Goal: Contribute content: Contribute content

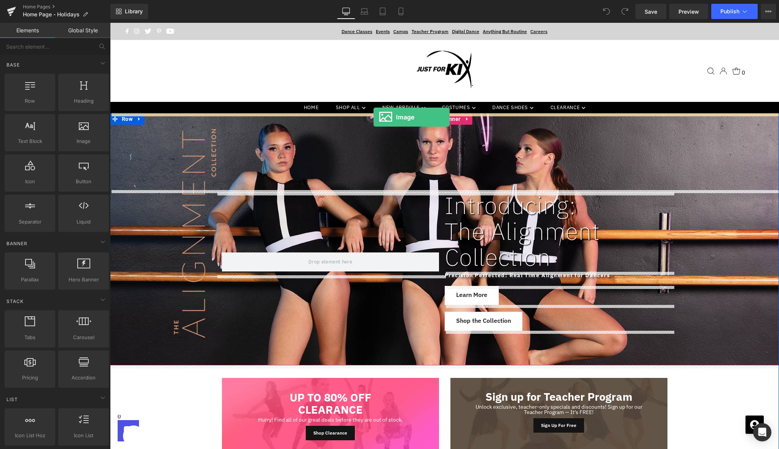
drag, startPoint x: 203, startPoint y: 154, endPoint x: 373, endPoint y: 117, distance: 174.5
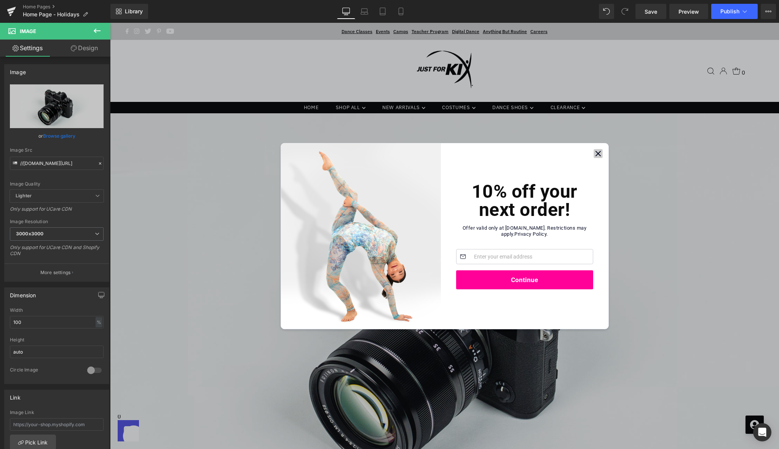
click at [599, 155] on icon "Close" at bounding box center [598, 153] width 5 height 5
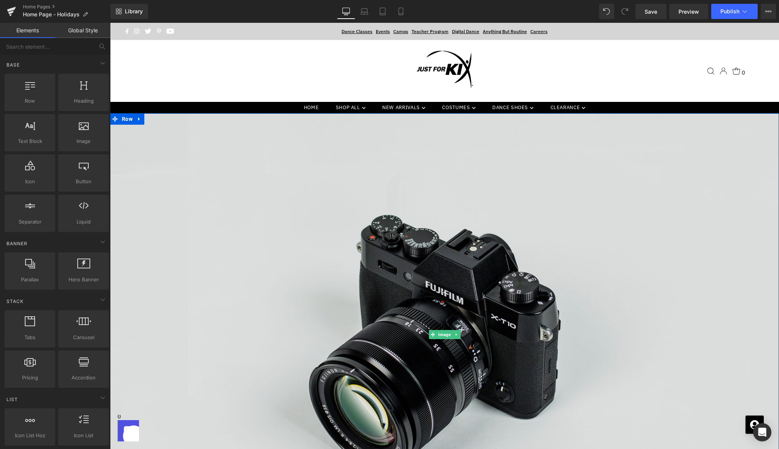
click at [443, 200] on img at bounding box center [444, 334] width 669 height 443
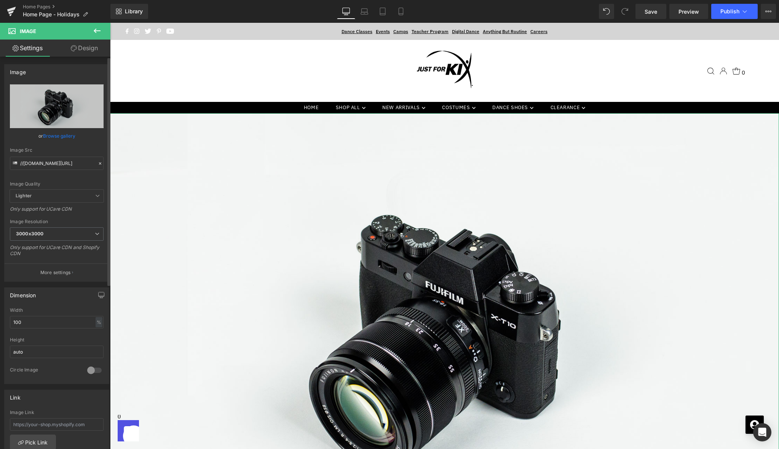
click at [53, 135] on link "Browse gallery" at bounding box center [59, 135] width 32 height 13
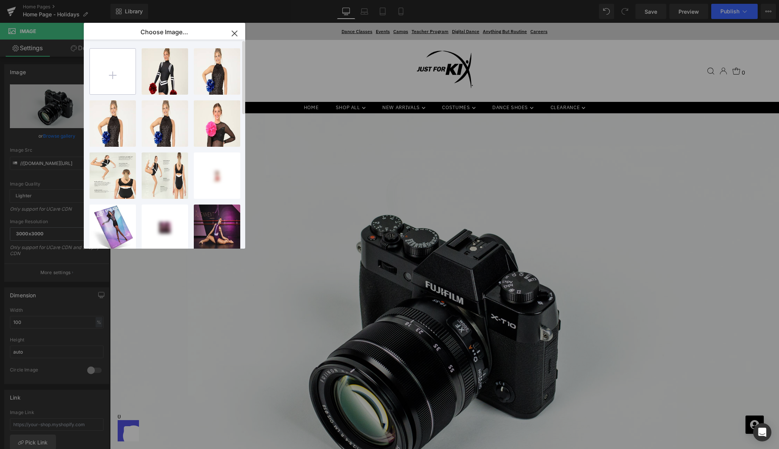
click at [113, 67] on input "file" at bounding box center [113, 72] width 46 height 46
type input "C:\fakepath\[DATE] Web Banner.png"
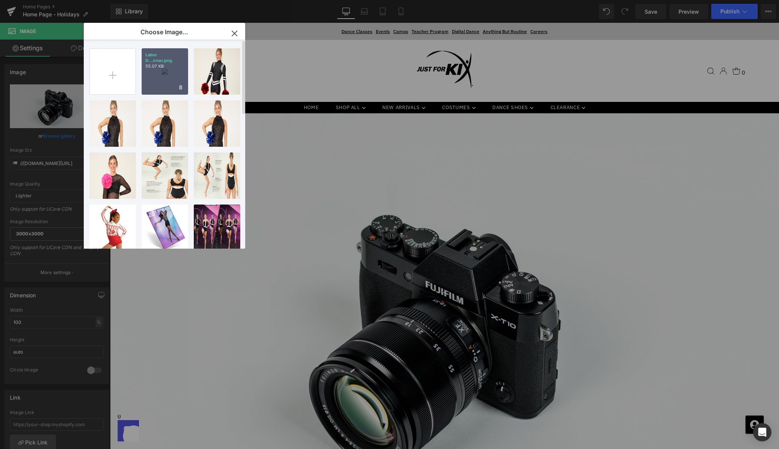
click at [167, 77] on div "Labor D...nner.png 55.07 KB" at bounding box center [165, 71] width 46 height 46
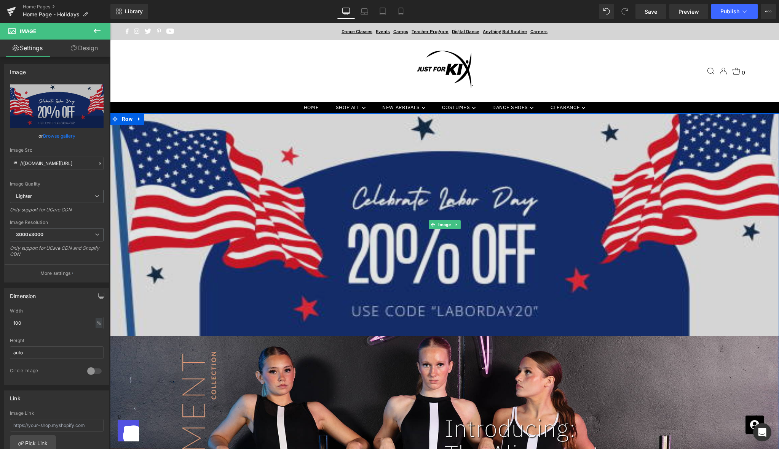
drag, startPoint x: 472, startPoint y: 328, endPoint x: 471, endPoint y: 315, distance: 12.9
click at [471, 315] on div "Image" at bounding box center [444, 224] width 669 height 223
click at [380, 204] on img at bounding box center [444, 224] width 669 height 223
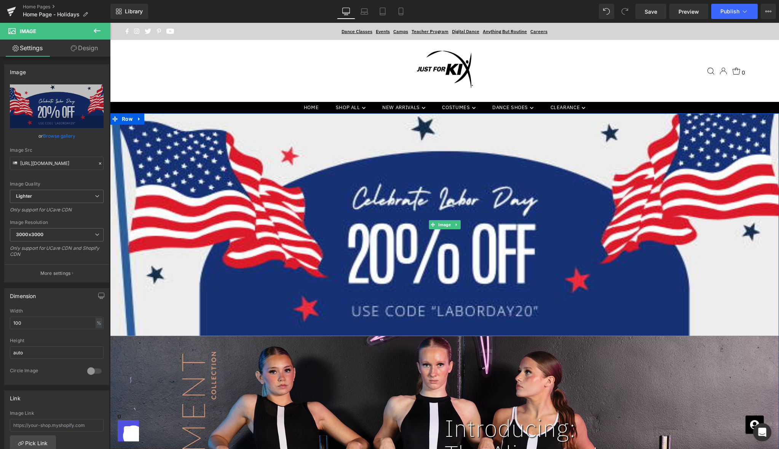
click at [457, 225] on icon at bounding box center [456, 225] width 4 height 5
click at [461, 225] on icon at bounding box center [460, 225] width 4 height 4
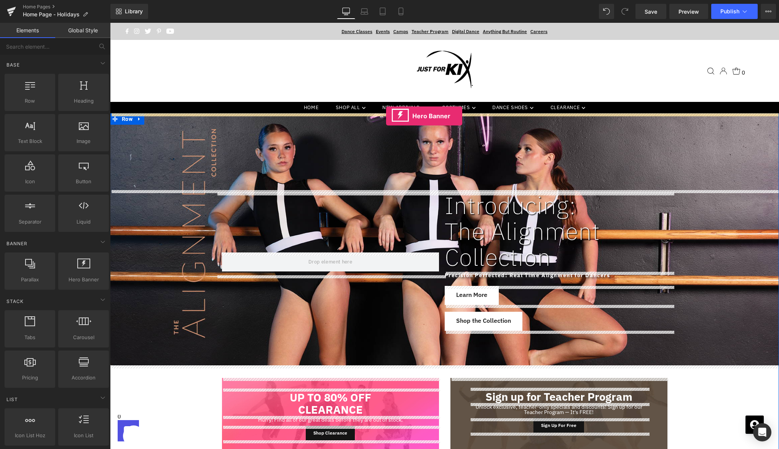
drag, startPoint x: 197, startPoint y: 285, endPoint x: 386, endPoint y: 116, distance: 253.3
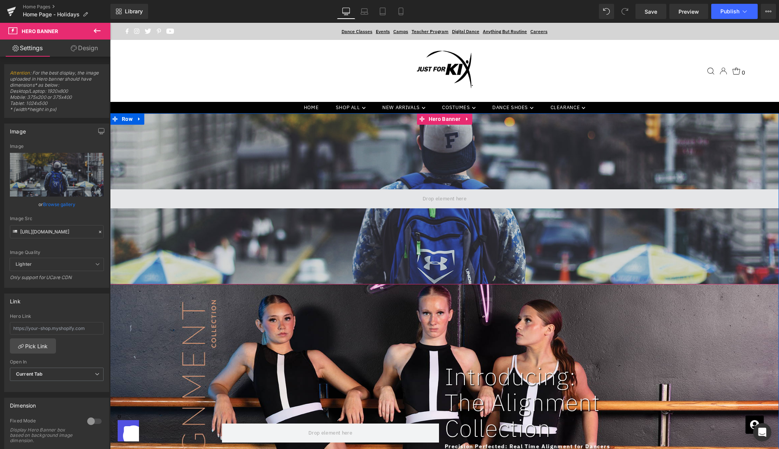
click at [406, 193] on span at bounding box center [444, 199] width 669 height 19
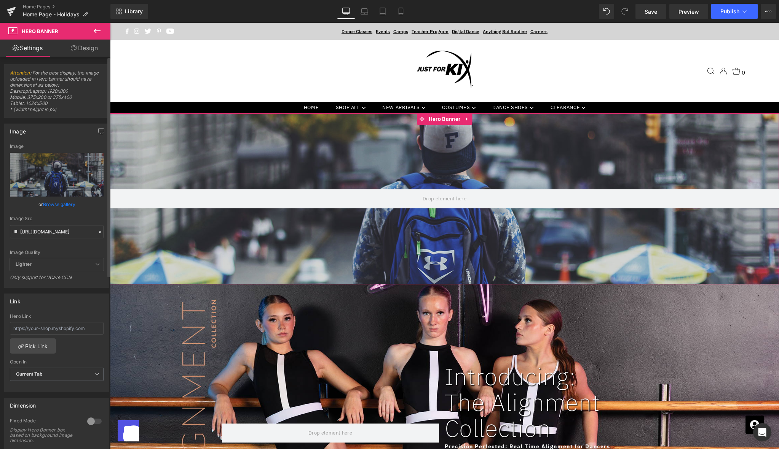
click at [57, 205] on link "Browse gallery" at bounding box center [59, 204] width 32 height 13
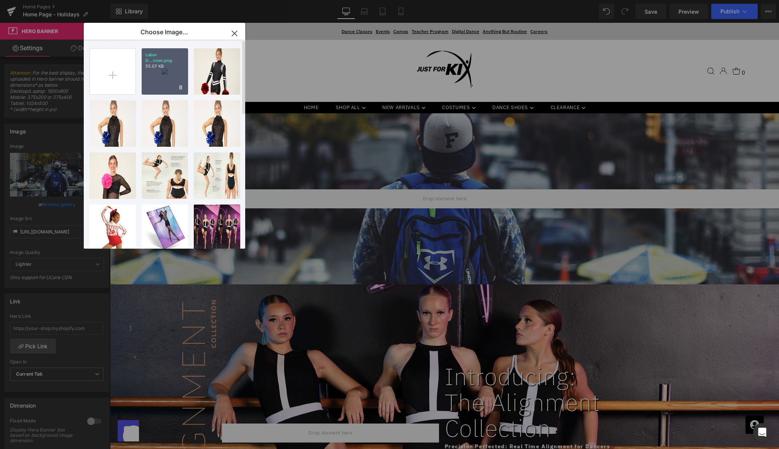
click at [158, 73] on div "Labor D...nner.png 55.07 KB" at bounding box center [165, 71] width 46 height 46
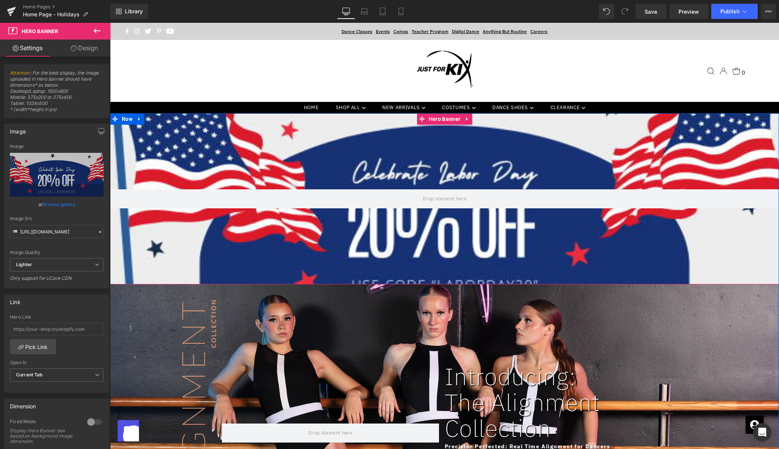
click at [467, 121] on icon at bounding box center [466, 119] width 5 height 6
click at [470, 121] on icon at bounding box center [471, 119] width 5 height 6
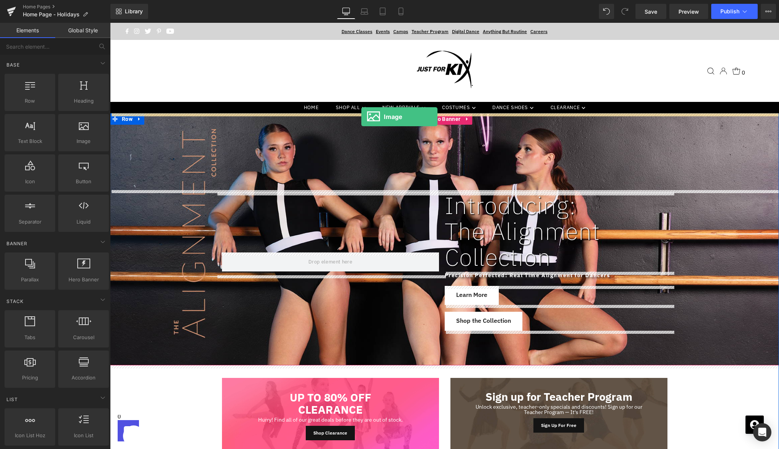
drag, startPoint x: 201, startPoint y: 161, endPoint x: 361, endPoint y: 117, distance: 166.4
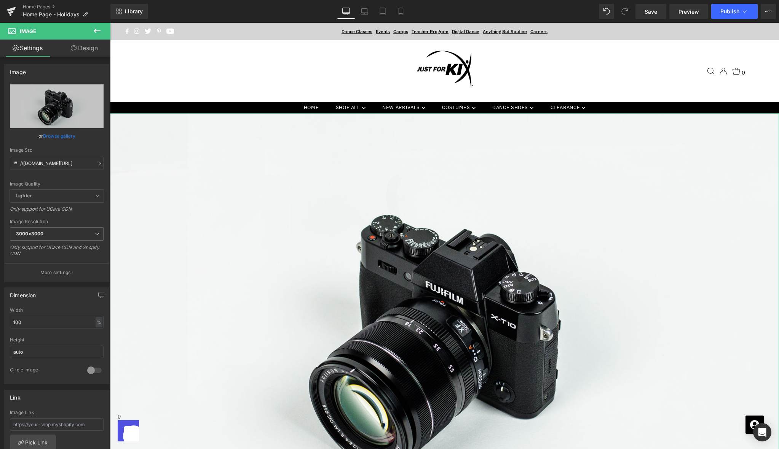
click at [66, 136] on link "Browse gallery" at bounding box center [59, 135] width 32 height 13
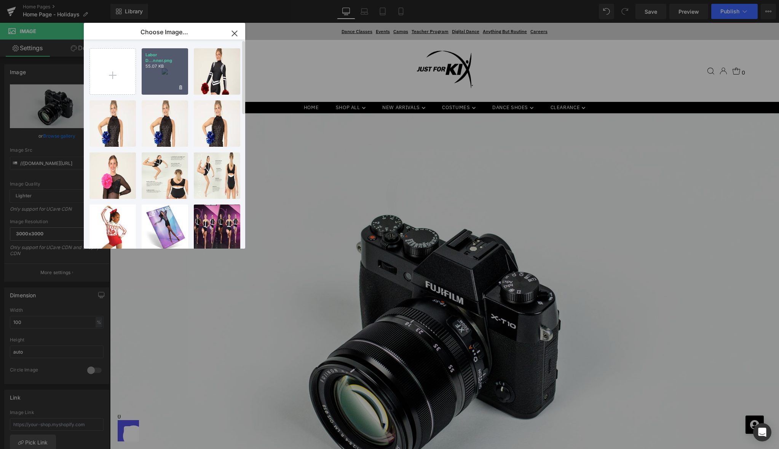
click at [159, 71] on div "Labor D...nner.png 55.07 KB" at bounding box center [165, 71] width 46 height 46
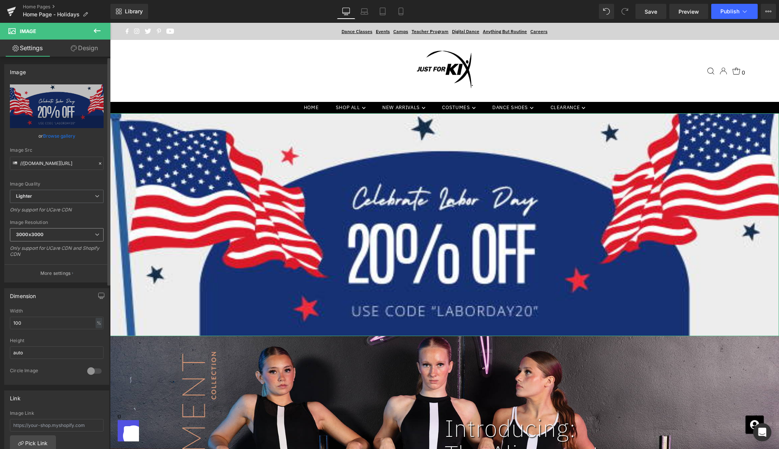
click at [62, 237] on span "3000x3000" at bounding box center [57, 234] width 94 height 13
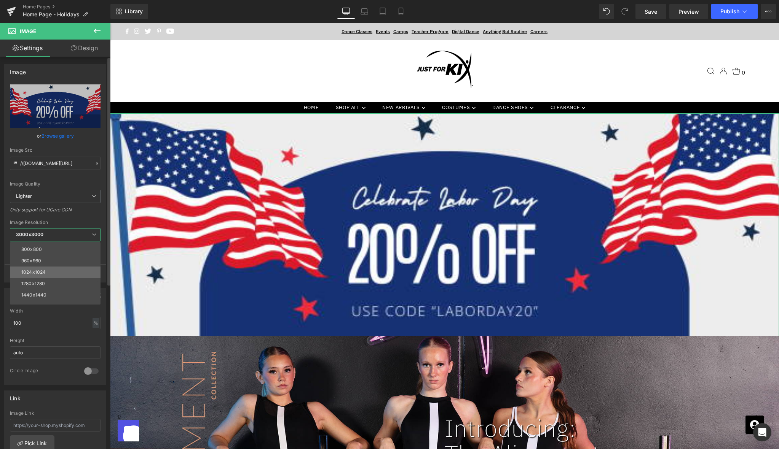
scroll to position [109, 0]
click at [60, 297] on li "3000x3000" at bounding box center [57, 298] width 94 height 11
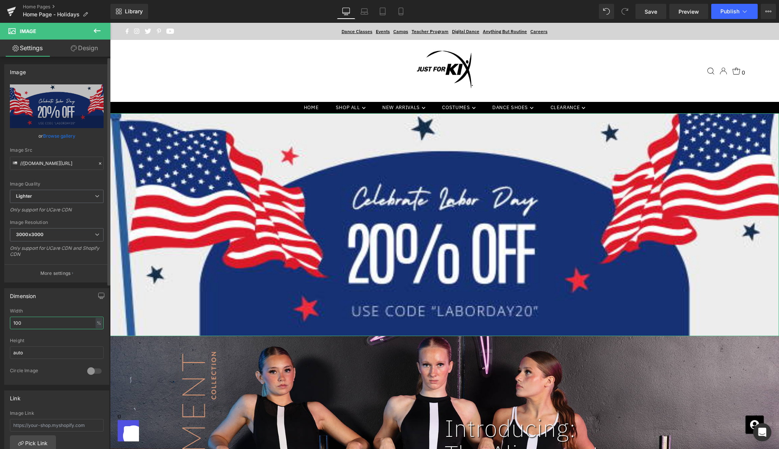
click at [61, 324] on input "100" at bounding box center [57, 323] width 94 height 13
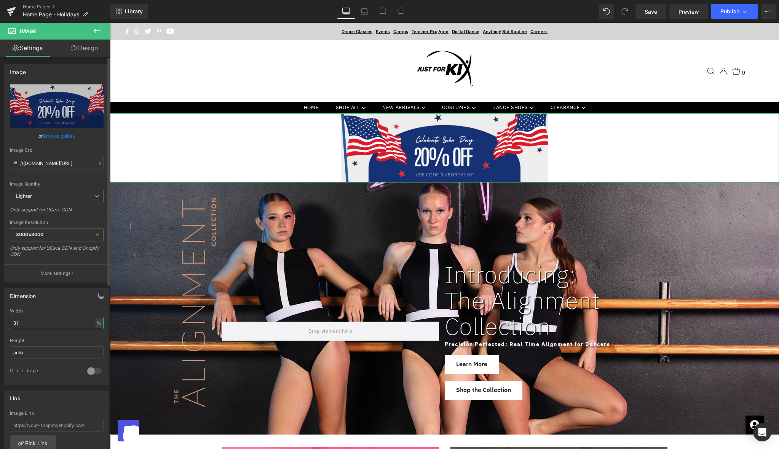
type input "30"
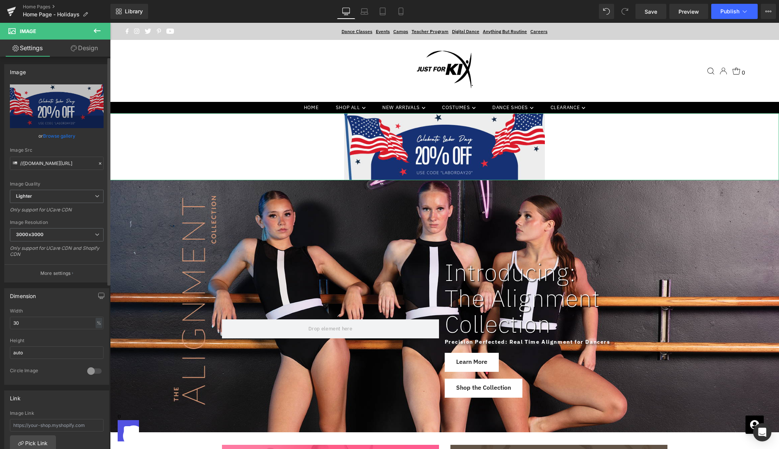
click at [57, 339] on div "Height" at bounding box center [57, 340] width 94 height 5
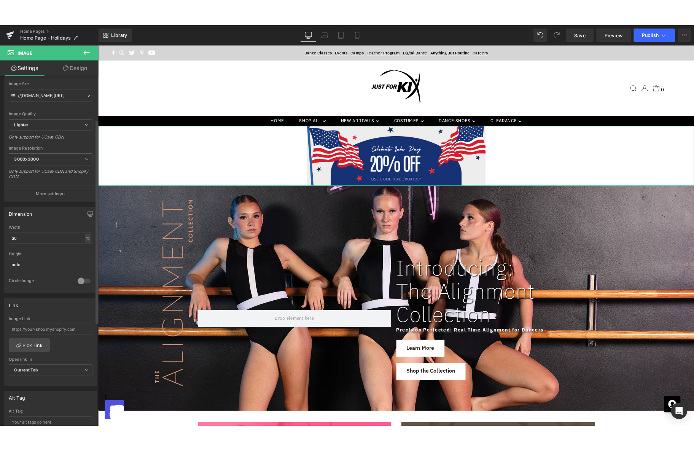
scroll to position [0, 0]
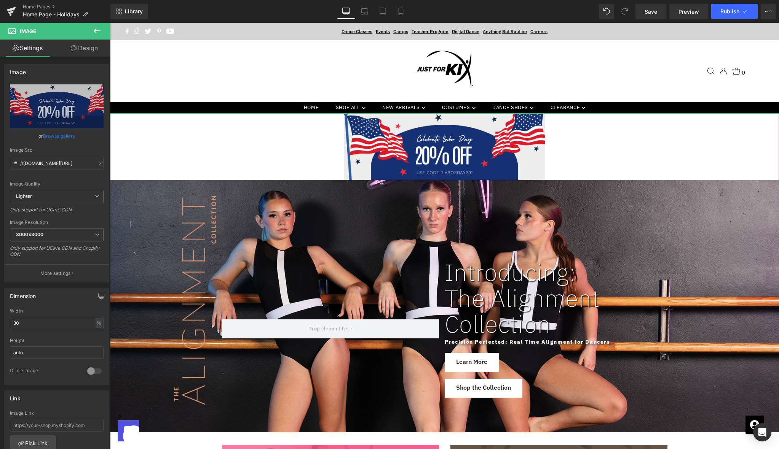
click at [86, 52] on link "Design" at bounding box center [84, 48] width 55 height 17
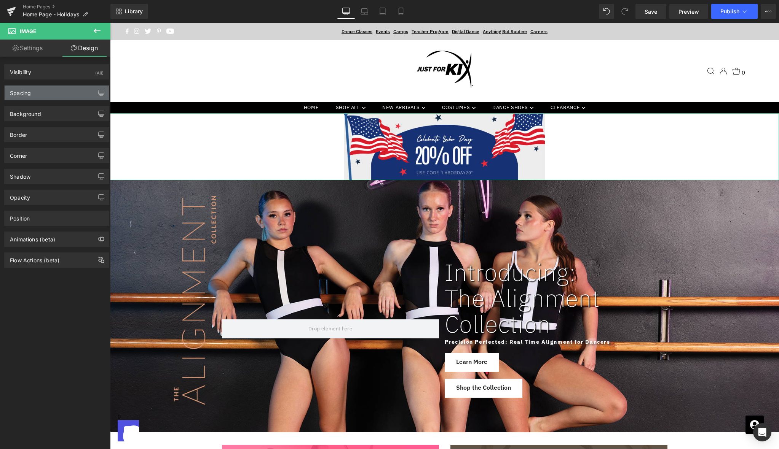
click at [79, 86] on div "Spacing" at bounding box center [57, 93] width 104 height 14
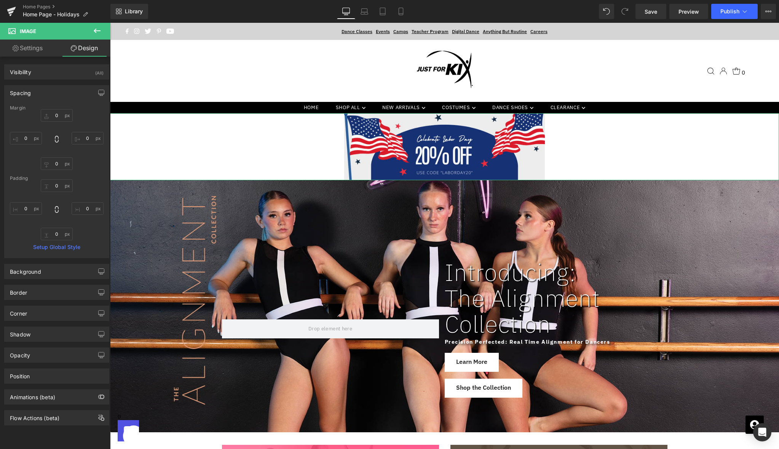
click at [79, 87] on div "Spacing" at bounding box center [57, 93] width 104 height 14
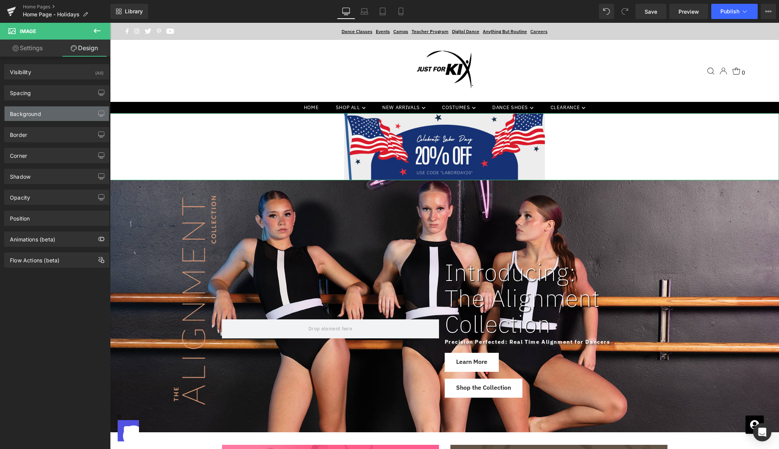
click at [73, 108] on div "Background" at bounding box center [57, 114] width 104 height 14
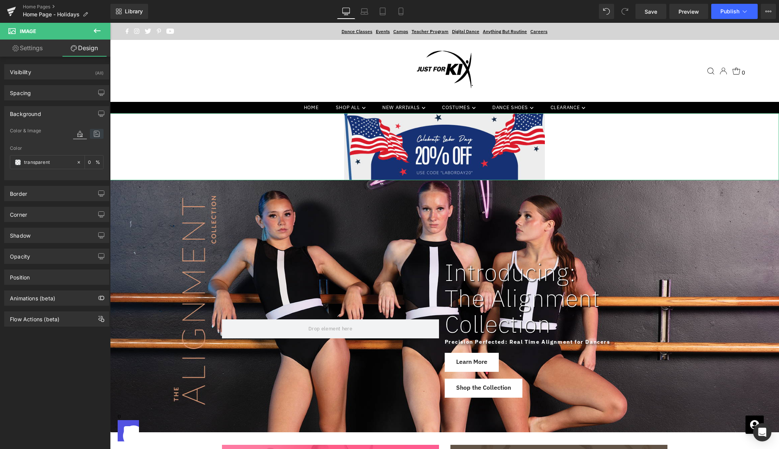
click at [90, 134] on icon at bounding box center [97, 134] width 14 height 10
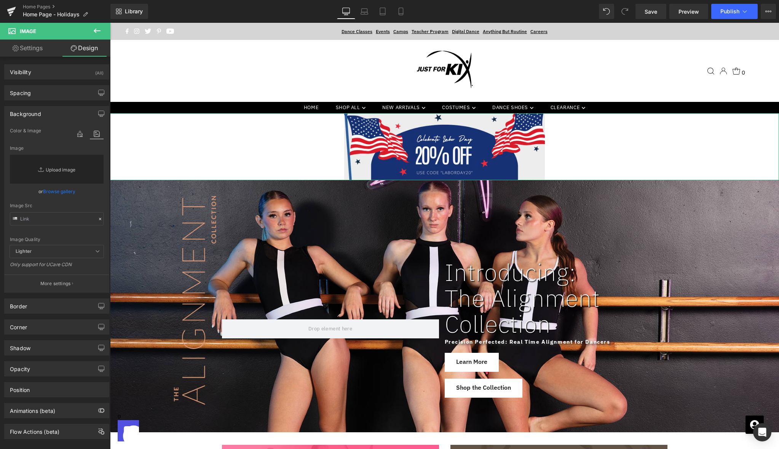
click at [55, 171] on link "Replace Image" at bounding box center [57, 169] width 94 height 29
click at [59, 192] on link "Browse gallery" at bounding box center [59, 191] width 32 height 13
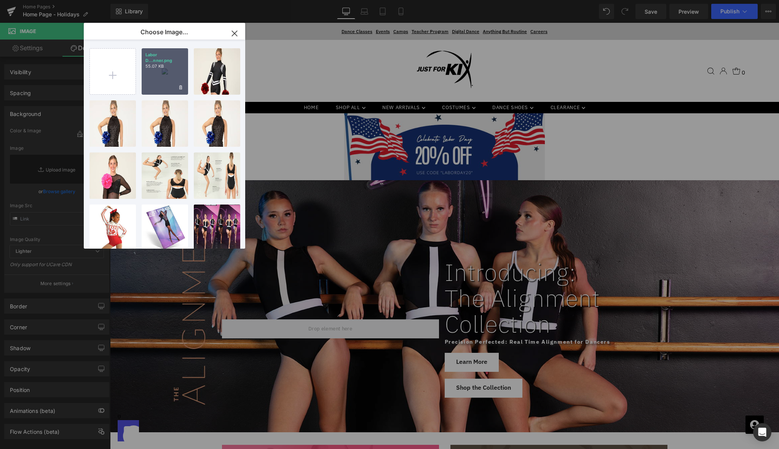
click at [166, 80] on div "Labor D...nner.png 55.07 KB" at bounding box center [165, 71] width 46 height 46
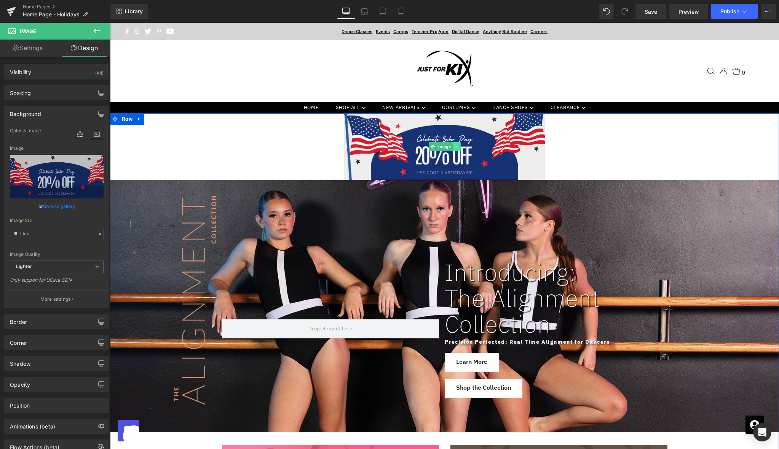
click at [454, 147] on icon at bounding box center [456, 147] width 4 height 5
click at [459, 147] on icon at bounding box center [460, 147] width 4 height 4
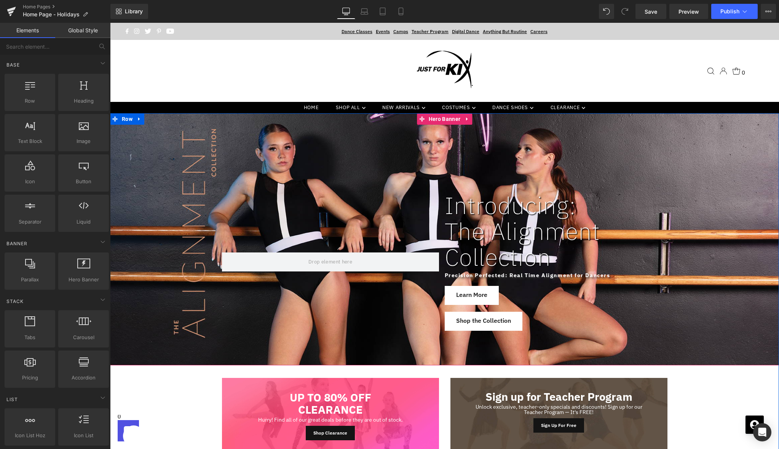
click at [608, 137] on div at bounding box center [444, 239] width 669 height 252
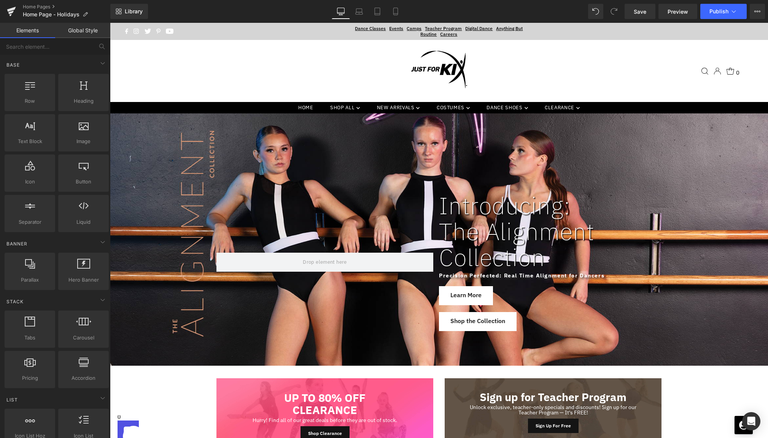
click at [188, 101] on div ".slideout__trigger-mobile-menu .testament--icon-theme-menu-bars:hover .hover-fi…" at bounding box center [439, 71] width 609 height 62
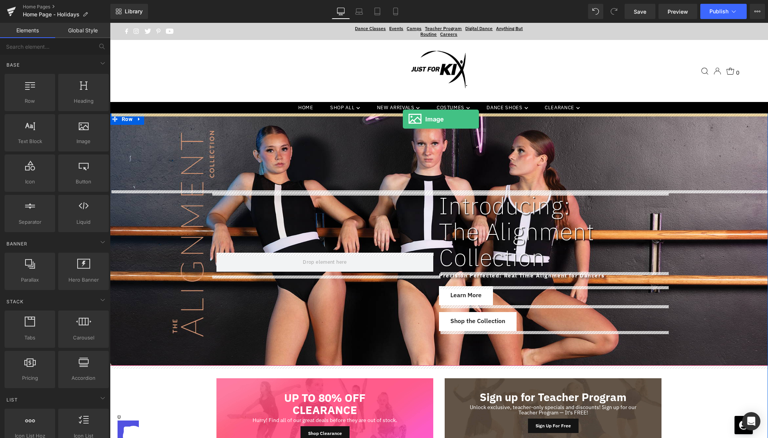
drag, startPoint x: 202, startPoint y: 158, endPoint x: 403, endPoint y: 119, distance: 205.2
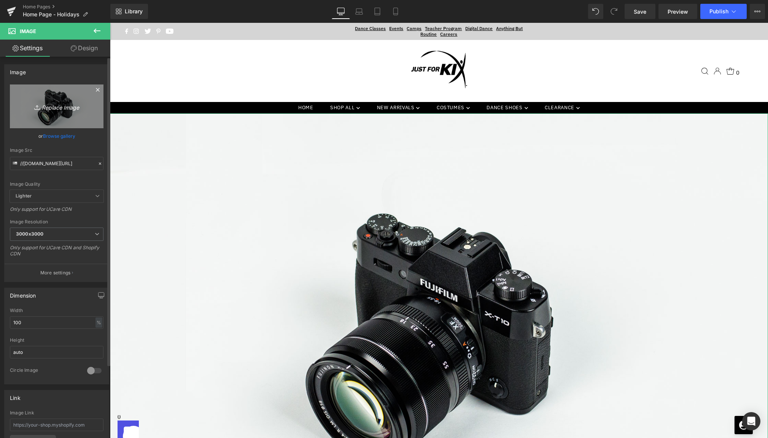
click at [59, 106] on icon "Replace Image" at bounding box center [56, 107] width 61 height 10
type input "C:\fakepath\[DATE] Web.png"
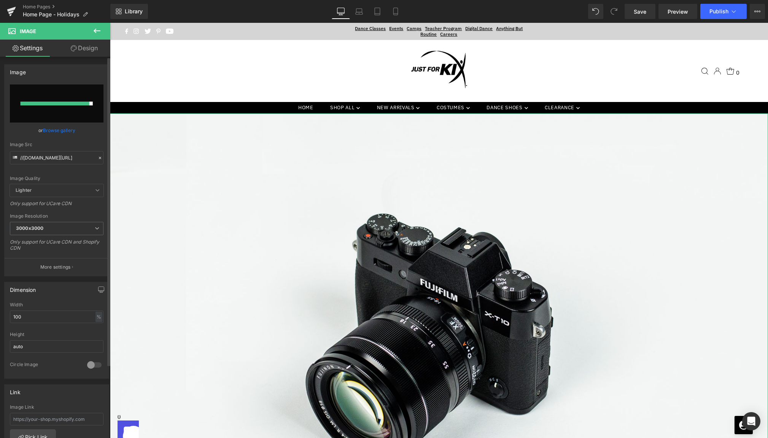
click at [73, 108] on input "file" at bounding box center [57, 103] width 94 height 38
click at [68, 130] on link "Browse gallery" at bounding box center [59, 130] width 32 height 13
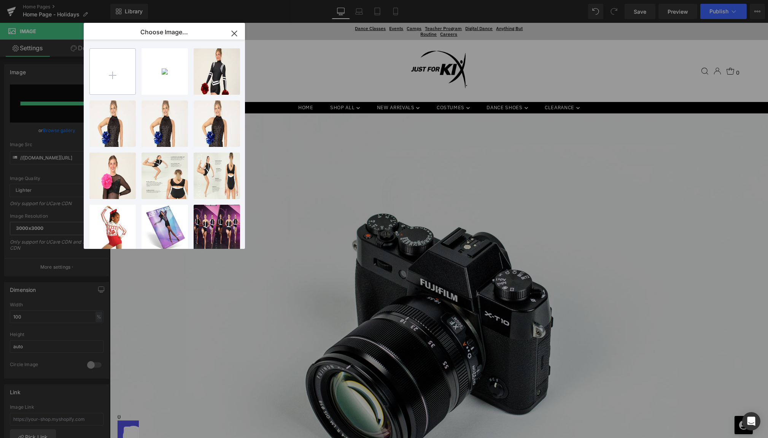
click at [122, 90] on input "file" at bounding box center [113, 72] width 46 height 46
type input "C:\fakepath\[DATE] Web.png"
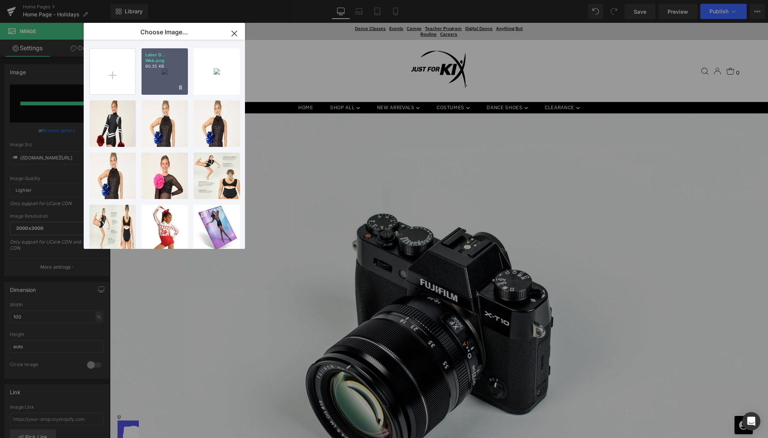
click at [159, 82] on div "Labor D... Web.png 60.35 KB" at bounding box center [165, 71] width 46 height 46
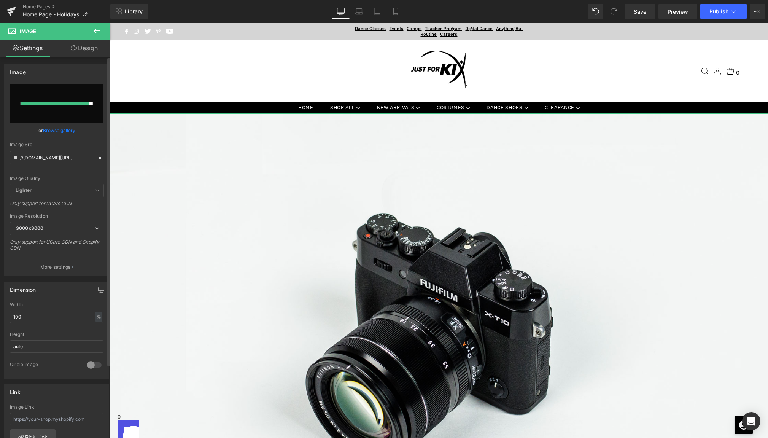
click at [82, 104] on div at bounding box center [55, 104] width 69 height 4
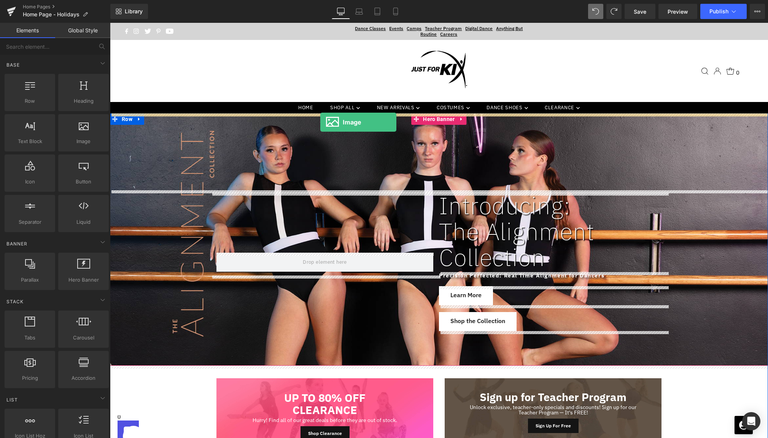
drag, startPoint x: 203, startPoint y: 158, endPoint x: 320, endPoint y: 122, distance: 122.9
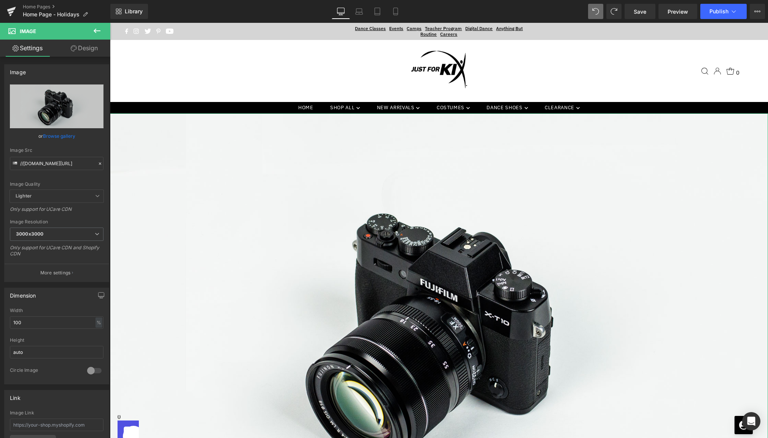
click at [59, 135] on link "Browse gallery" at bounding box center [59, 135] width 32 height 13
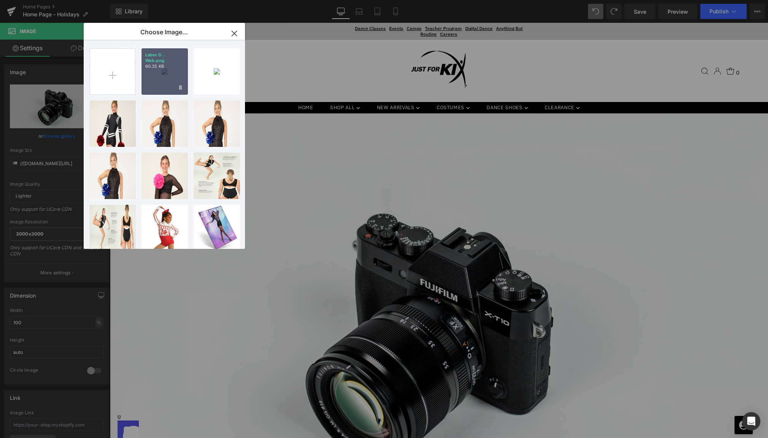
click at [172, 70] on div "Labor D... Web.png 60.35 KB" at bounding box center [165, 71] width 46 height 46
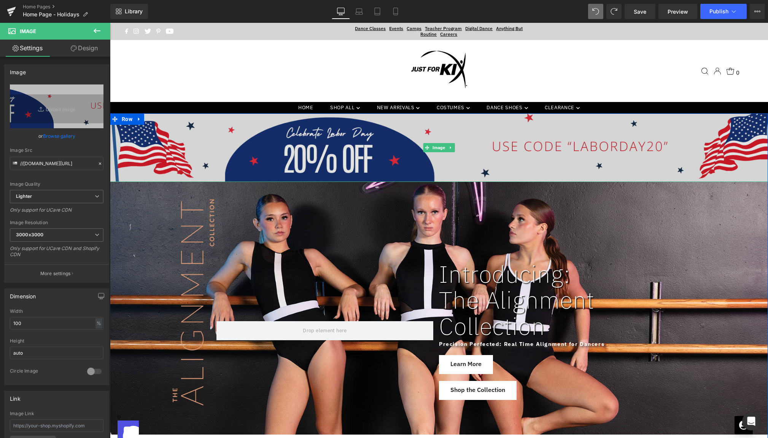
drag, startPoint x: 446, startPoint y: 180, endPoint x: 446, endPoint y: 172, distance: 7.6
click at [446, 172] on div "Image" at bounding box center [439, 147] width 658 height 68
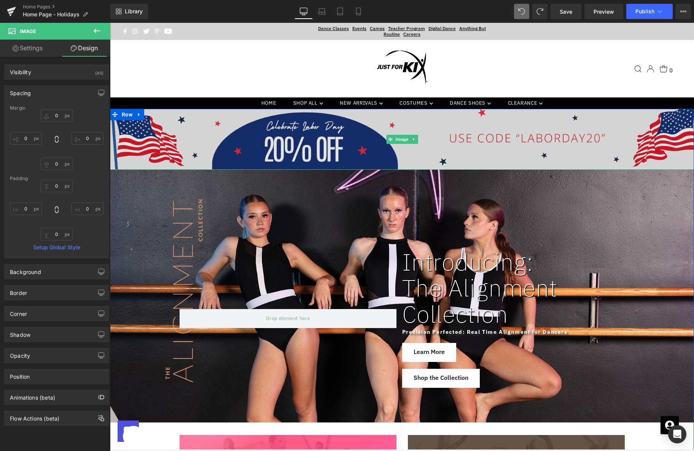
click at [325, 132] on img at bounding box center [402, 139] width 584 height 61
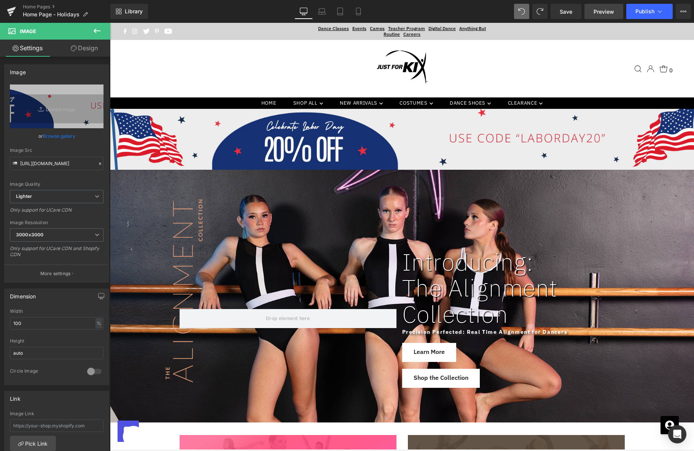
click at [596, 6] on link "Preview" at bounding box center [603, 11] width 39 height 15
click at [564, 13] on span "Save" at bounding box center [566, 12] width 13 height 8
click at [604, 11] on span "Preview" at bounding box center [604, 12] width 21 height 8
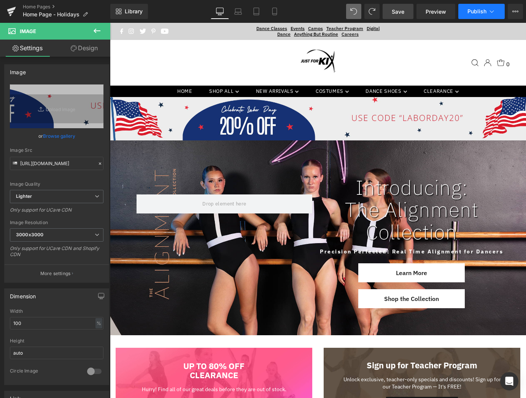
click at [473, 13] on span "Publish" at bounding box center [477, 11] width 19 height 6
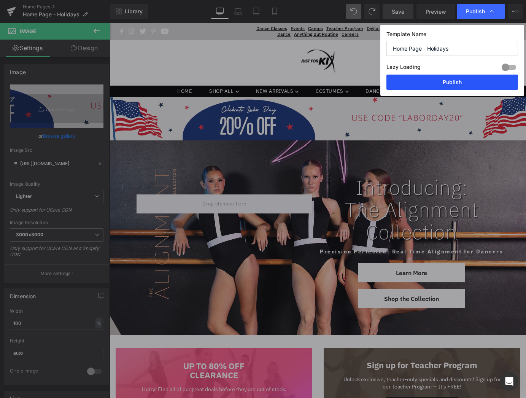
click at [472, 81] on button "Publish" at bounding box center [453, 82] width 132 height 15
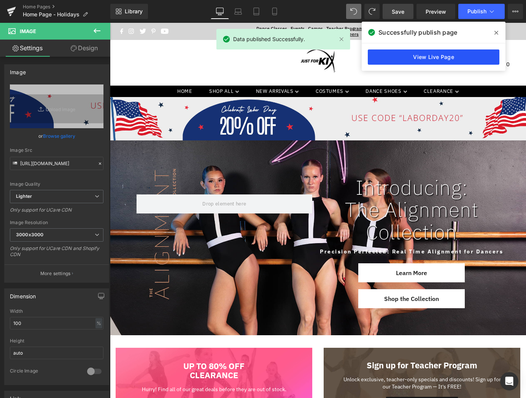
click at [457, 53] on link "View Live Page" at bounding box center [434, 56] width 132 height 15
